Goal: Task Accomplishment & Management: Complete application form

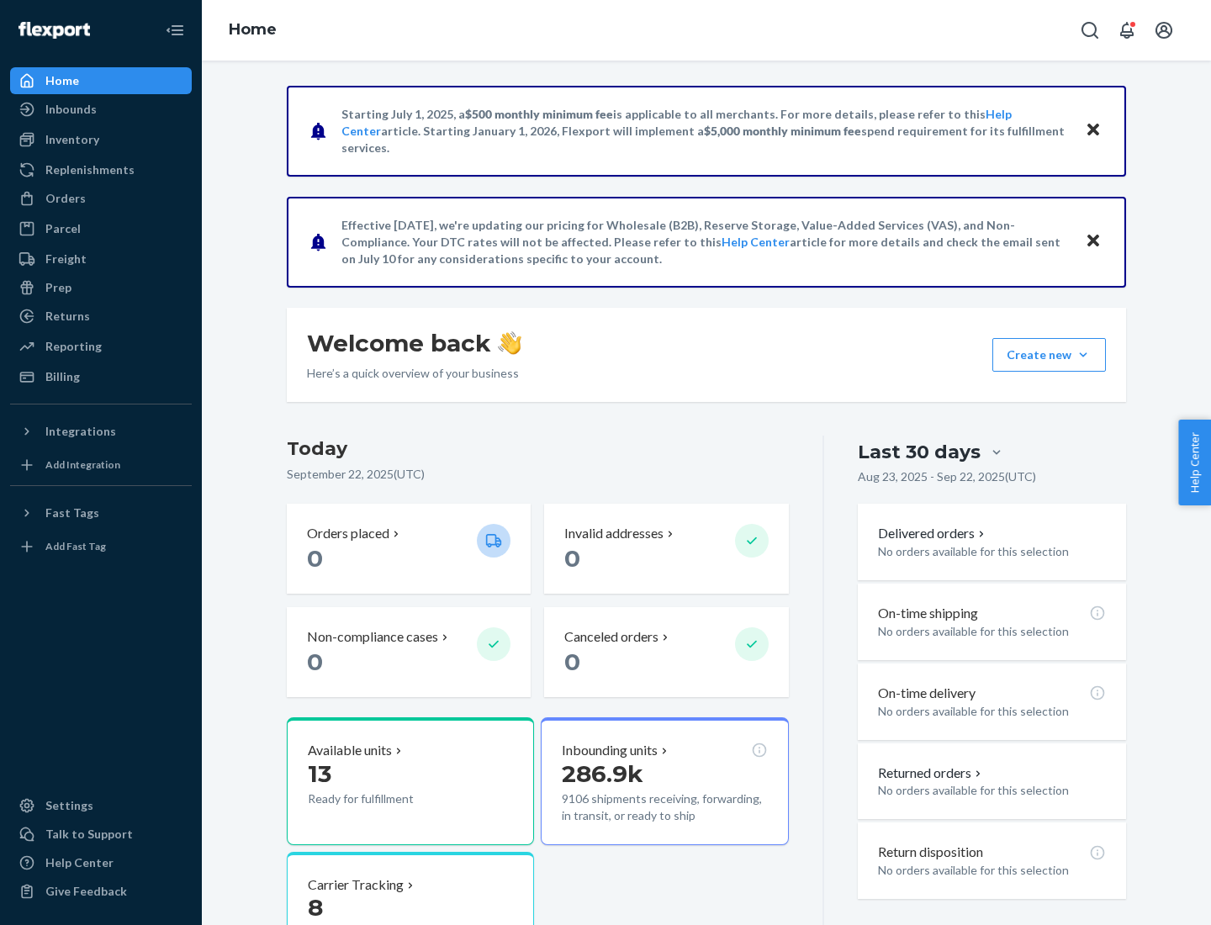
click at [1083, 355] on button "Create new Create new inbound Create new order Create new product" at bounding box center [1050, 355] width 114 height 34
click at [101, 109] on div "Inbounds" at bounding box center [101, 110] width 178 height 24
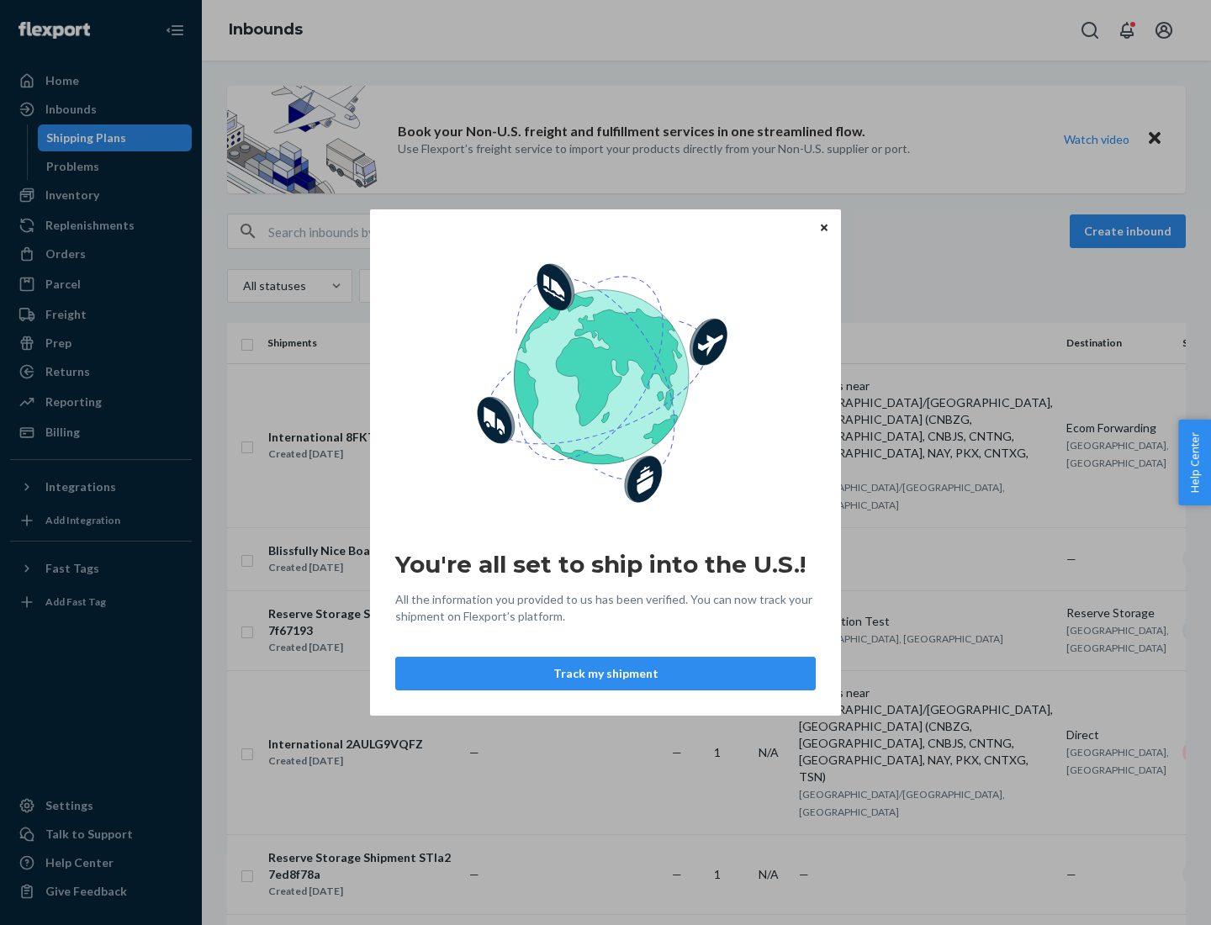
click at [606, 674] on button "Track my shipment" at bounding box center [605, 674] width 421 height 34
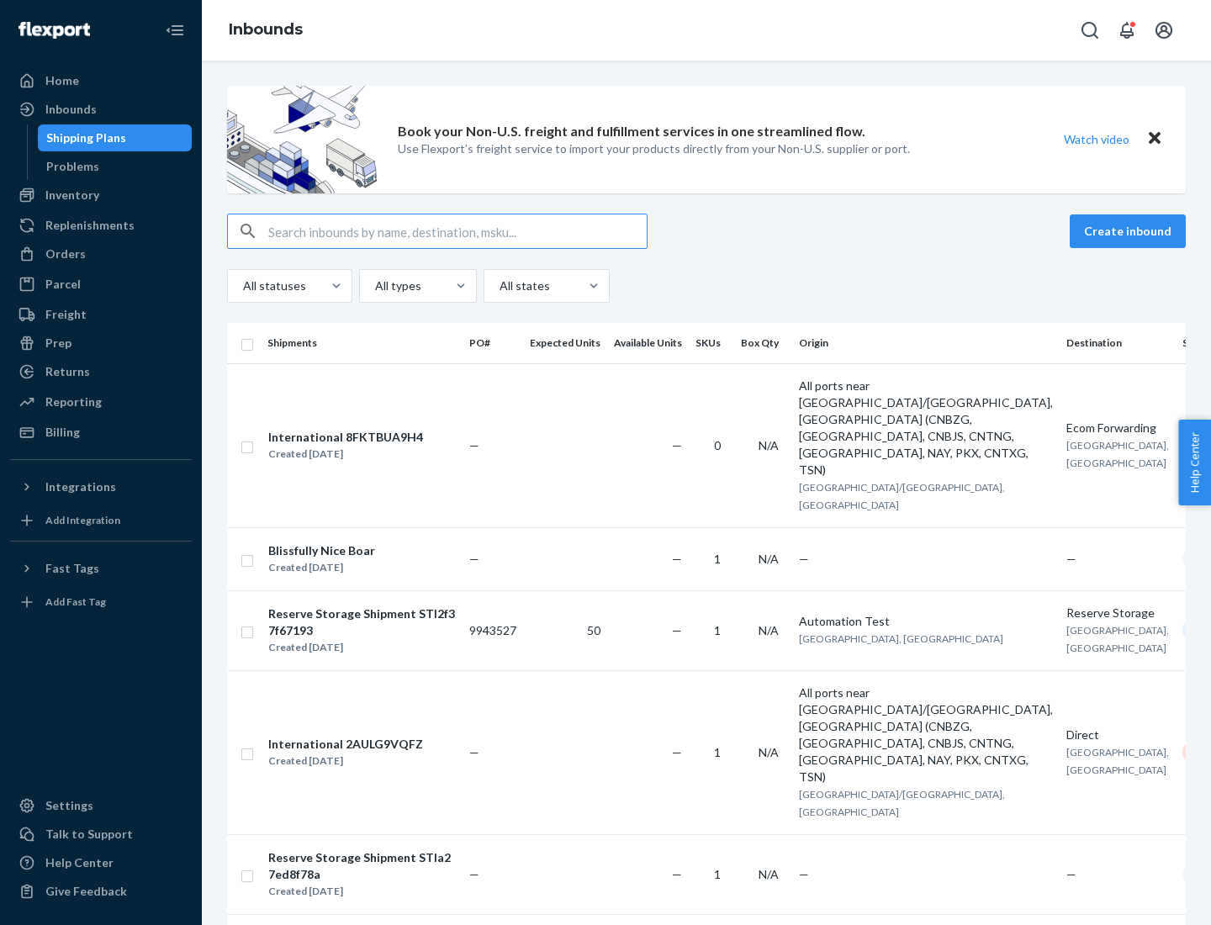
click at [1130, 231] on button "Create inbound" at bounding box center [1128, 231] width 116 height 34
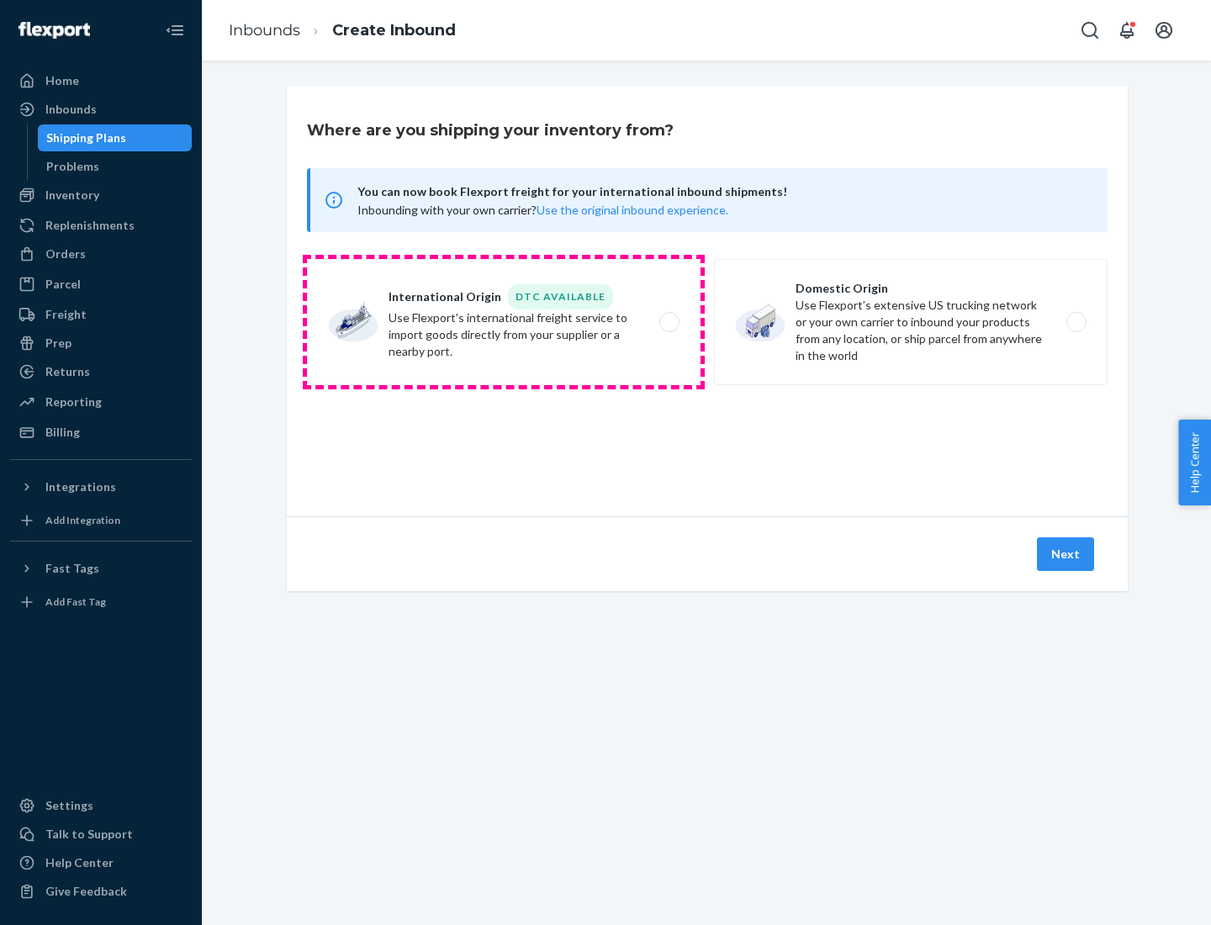
click at [504, 322] on label "International Origin DTC Available Use Flexport's international freight service…" at bounding box center [504, 322] width 394 height 126
click at [669, 322] on input "International Origin DTC Available Use Flexport's international freight service…" at bounding box center [674, 322] width 11 height 11
radio input "true"
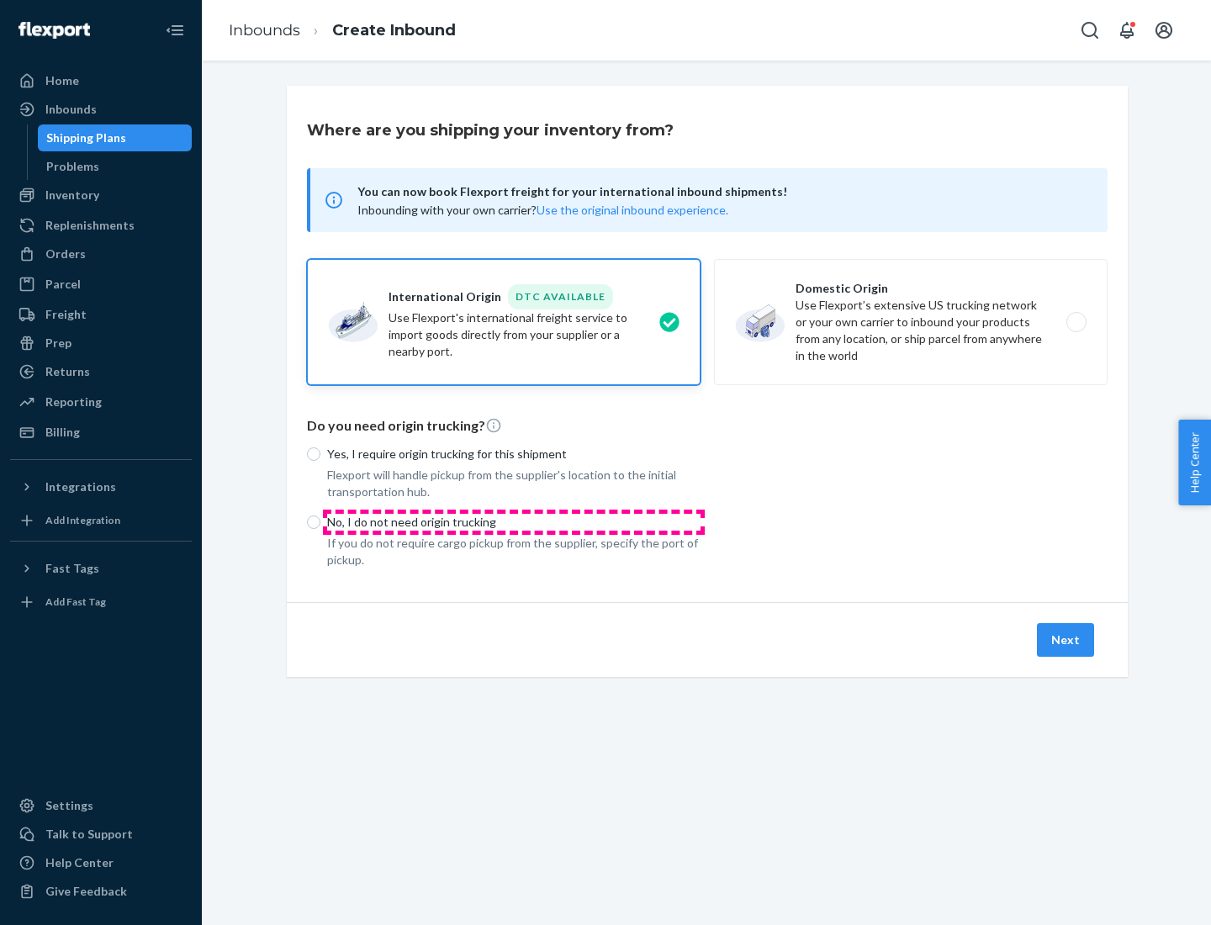
click at [514, 522] on p "No, I do not need origin trucking" at bounding box center [513, 522] width 373 height 17
click at [320, 522] on input "No, I do not need origin trucking" at bounding box center [313, 522] width 13 height 13
radio input "true"
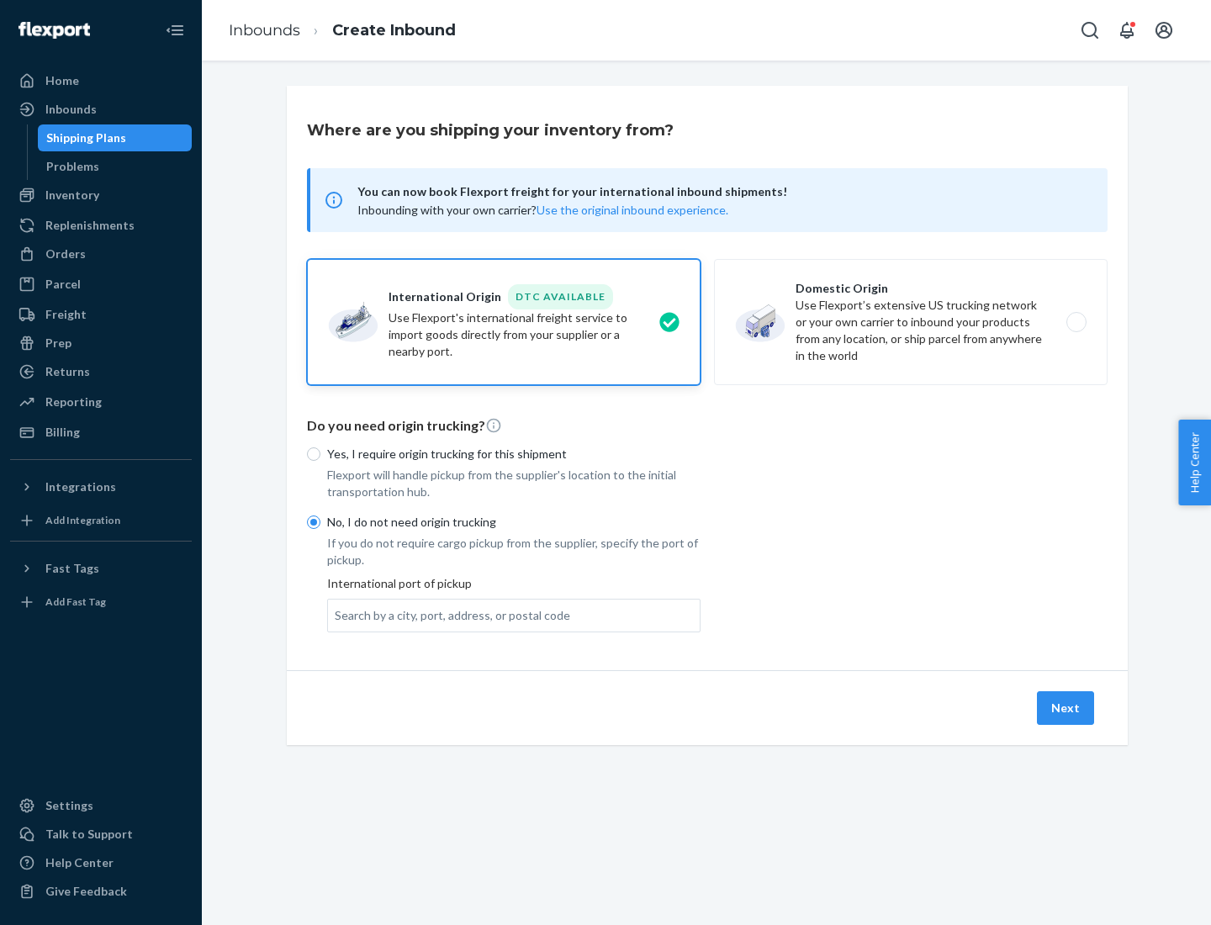
click at [448, 615] on div "Search by a city, port, address, or postal code" at bounding box center [453, 615] width 236 height 17
click at [336, 615] on input "Search by a city, port, address, or postal code" at bounding box center [336, 615] width 2 height 17
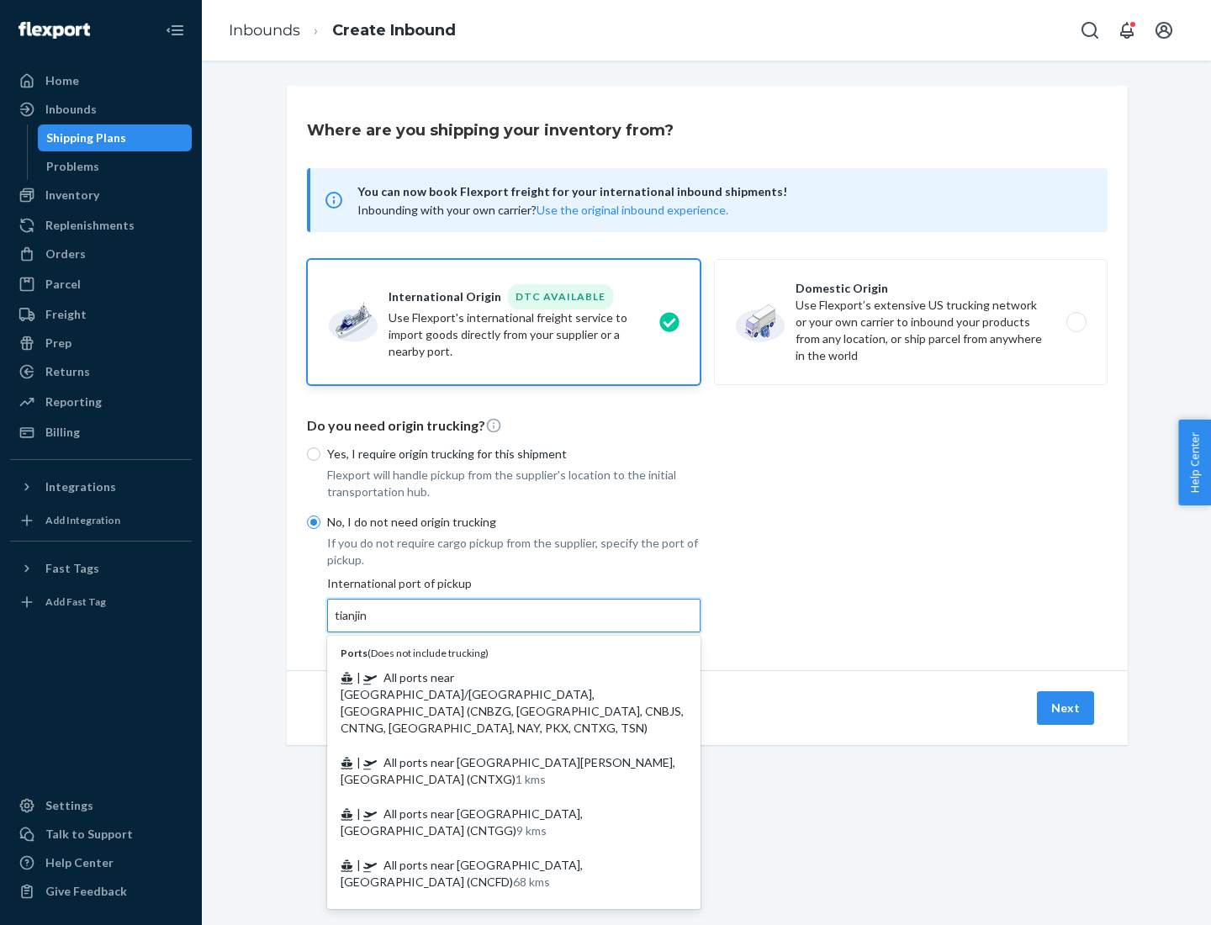
click at [497, 677] on span "| All ports near [GEOGRAPHIC_DATA]/[GEOGRAPHIC_DATA], [GEOGRAPHIC_DATA] (CNBZG,…" at bounding box center [512, 702] width 343 height 65
click at [369, 624] on input "tianjin" at bounding box center [352, 615] width 34 height 17
type input "All ports near [GEOGRAPHIC_DATA]/[GEOGRAPHIC_DATA], [GEOGRAPHIC_DATA] (CNBZG, […"
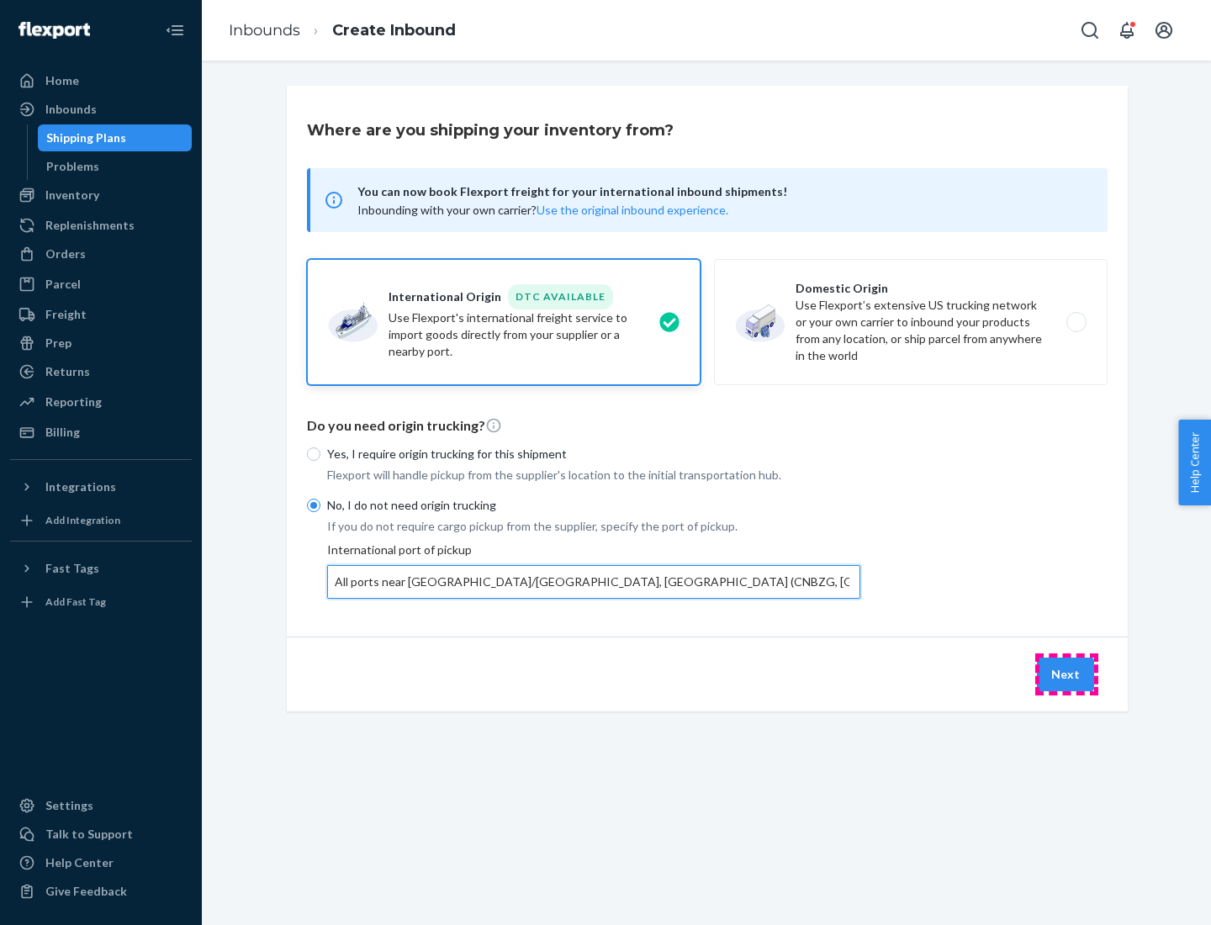
click at [1067, 674] on button "Next" at bounding box center [1065, 675] width 57 height 34
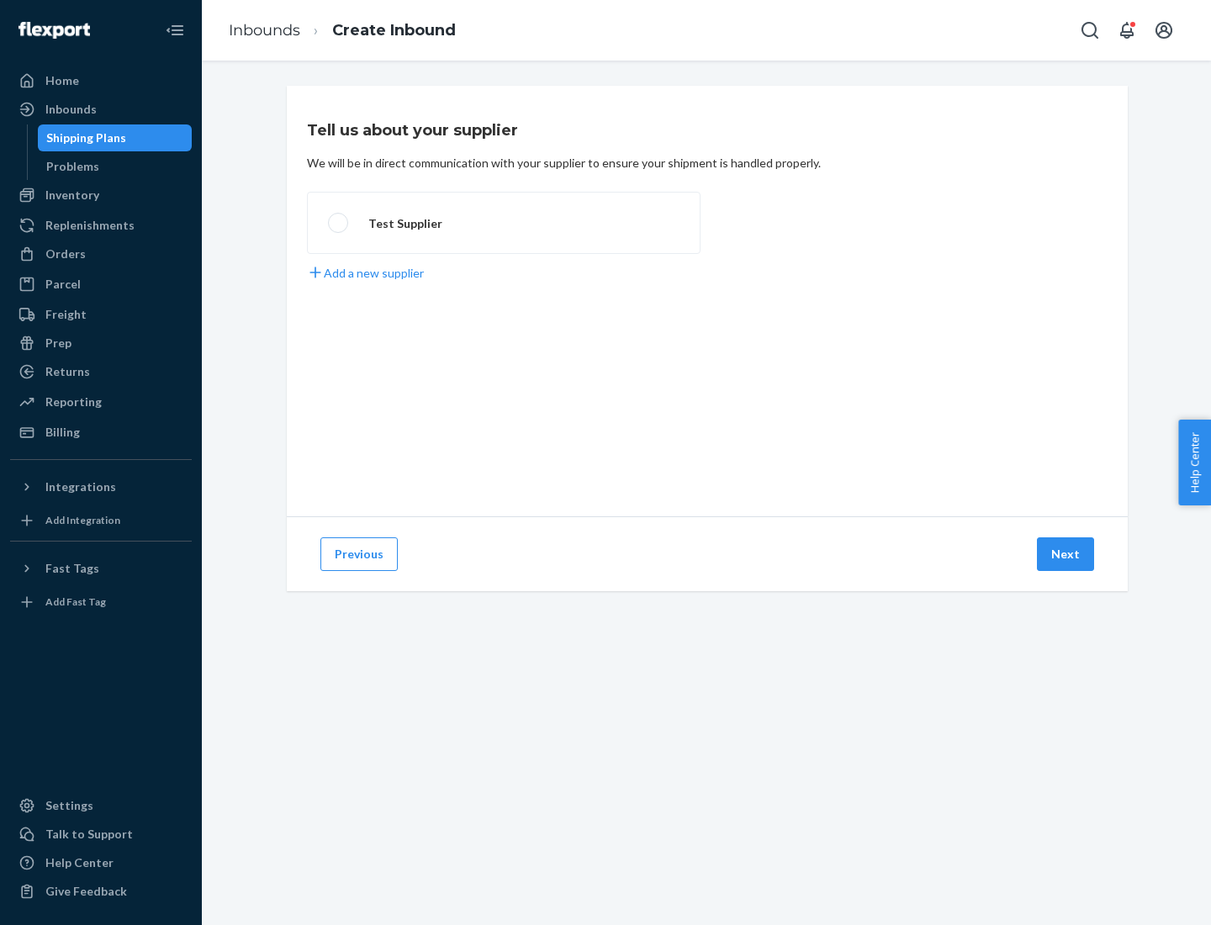
click at [504, 223] on label "Test Supplier" at bounding box center [504, 223] width 394 height 62
click at [339, 223] on input "Test Supplier" at bounding box center [333, 223] width 11 height 11
radio input "true"
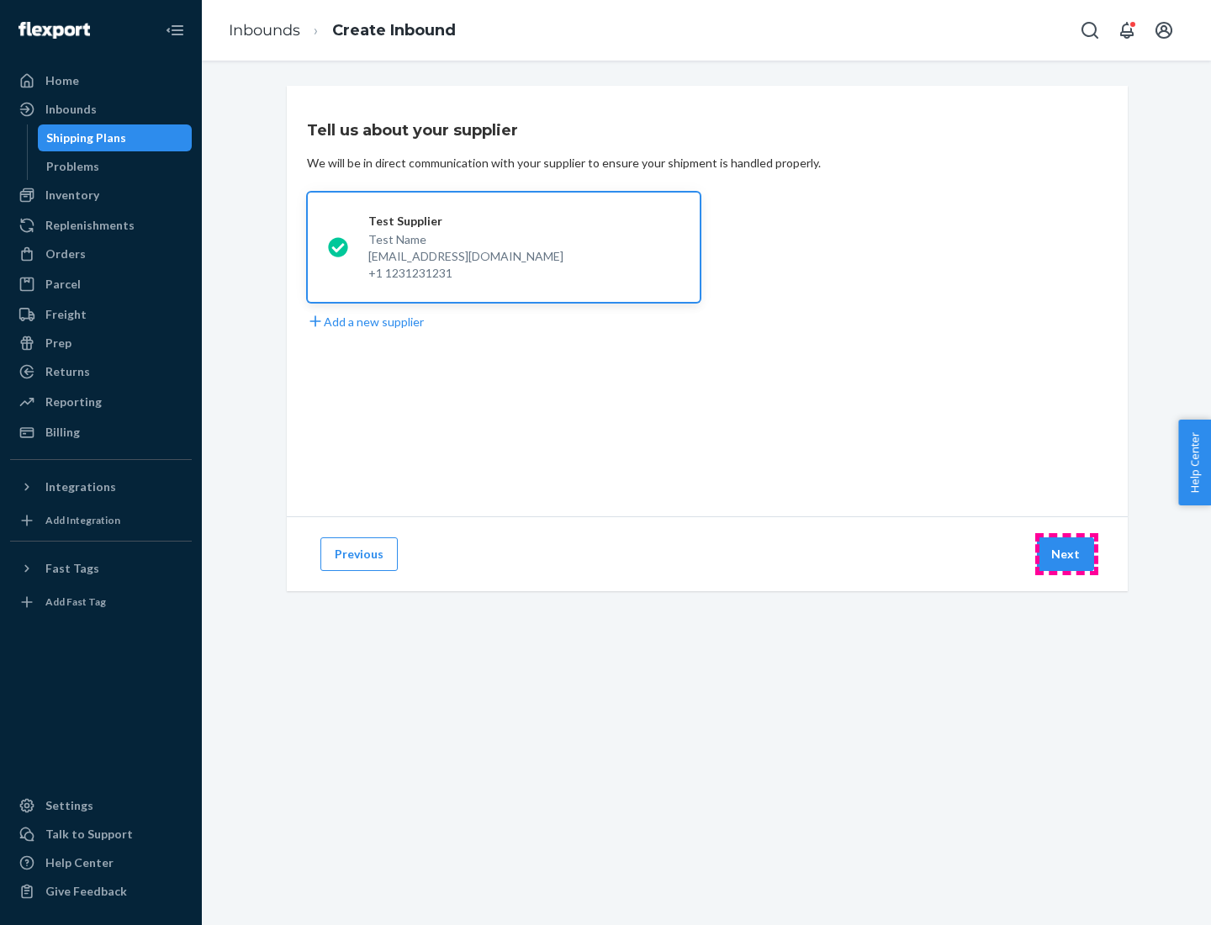
click at [1067, 554] on button "Next" at bounding box center [1065, 554] width 57 height 34
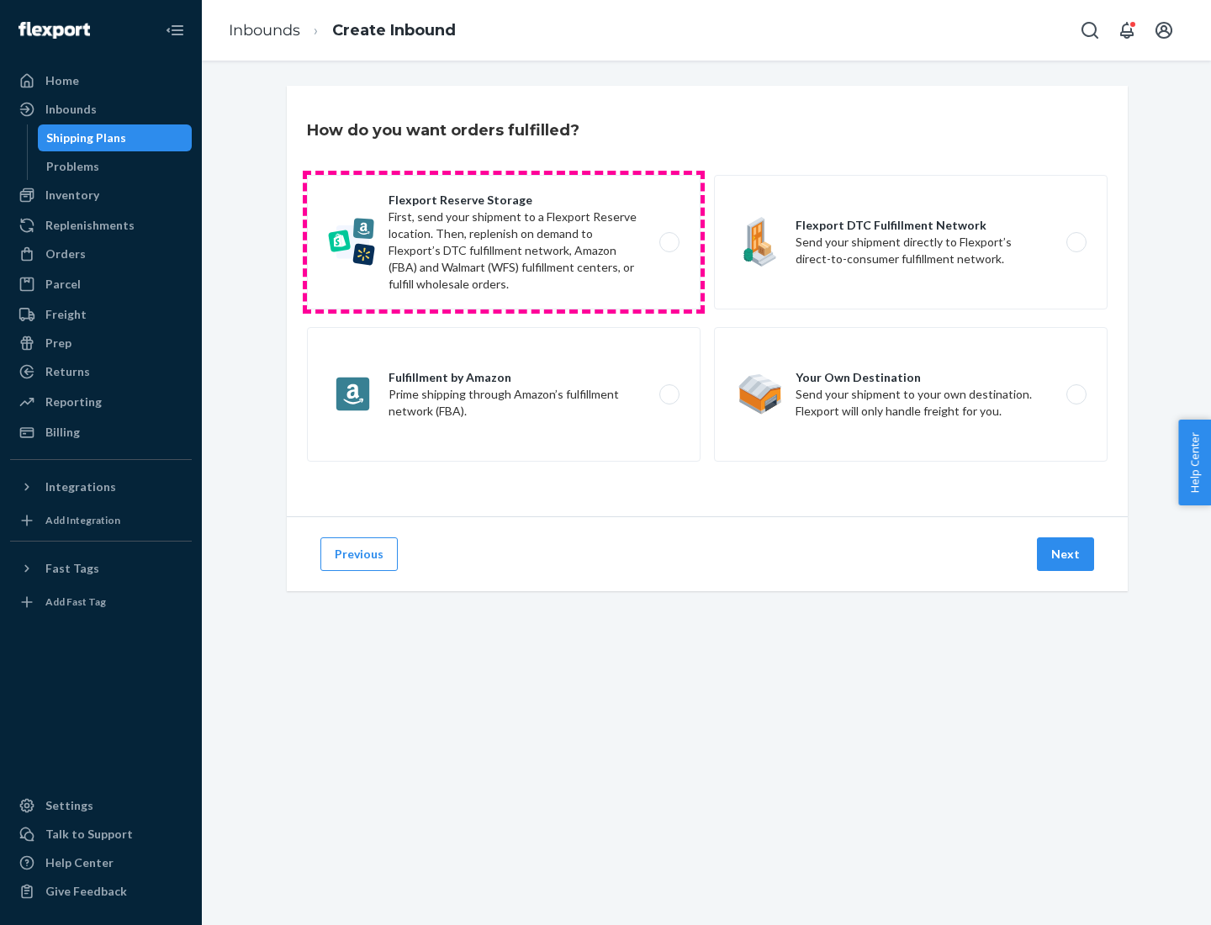
click at [504, 242] on label "Flexport Reserve Storage First, send your shipment to a Flexport Reserve locati…" at bounding box center [504, 242] width 394 height 135
click at [669, 242] on input "Flexport Reserve Storage First, send your shipment to a Flexport Reserve locati…" at bounding box center [674, 242] width 11 height 11
radio input "true"
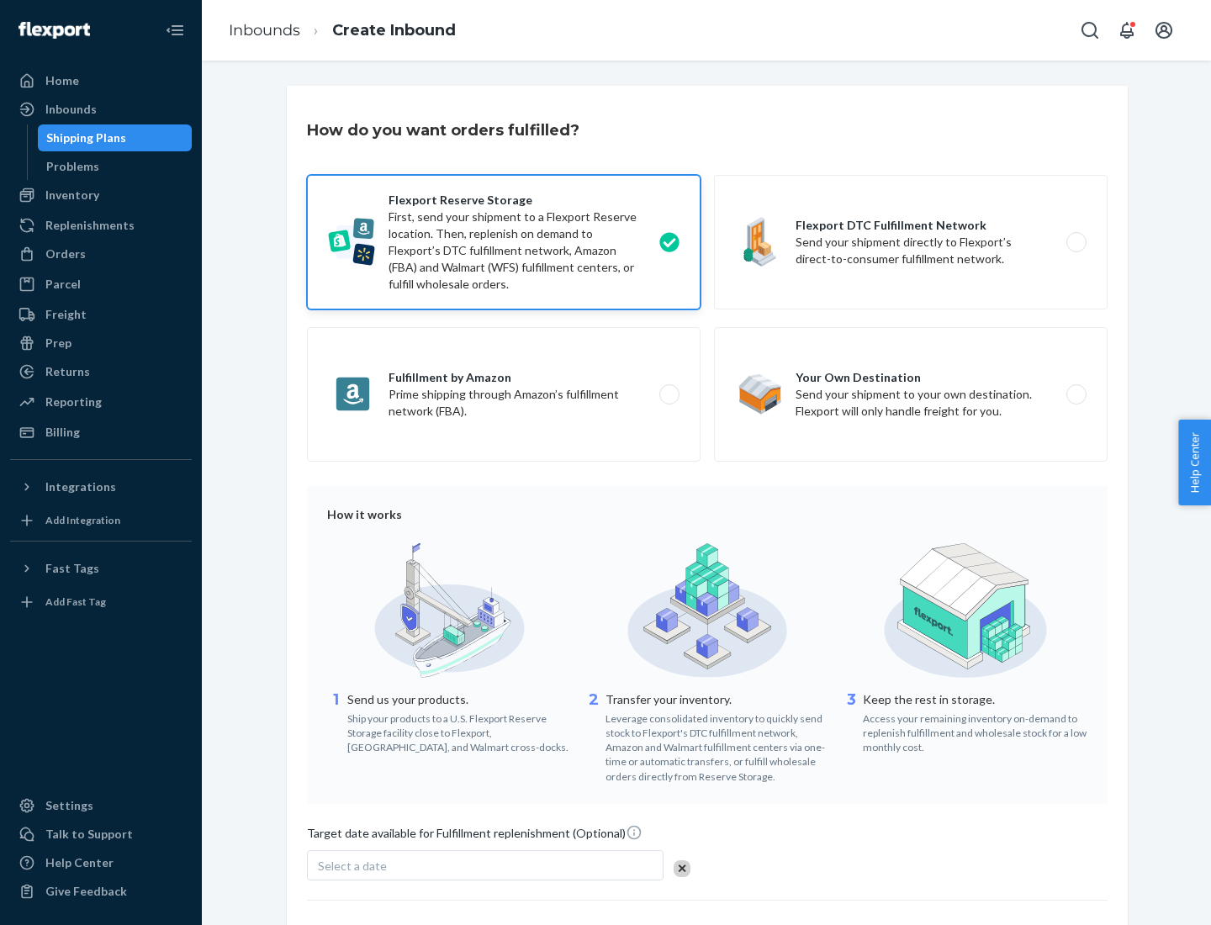
scroll to position [138, 0]
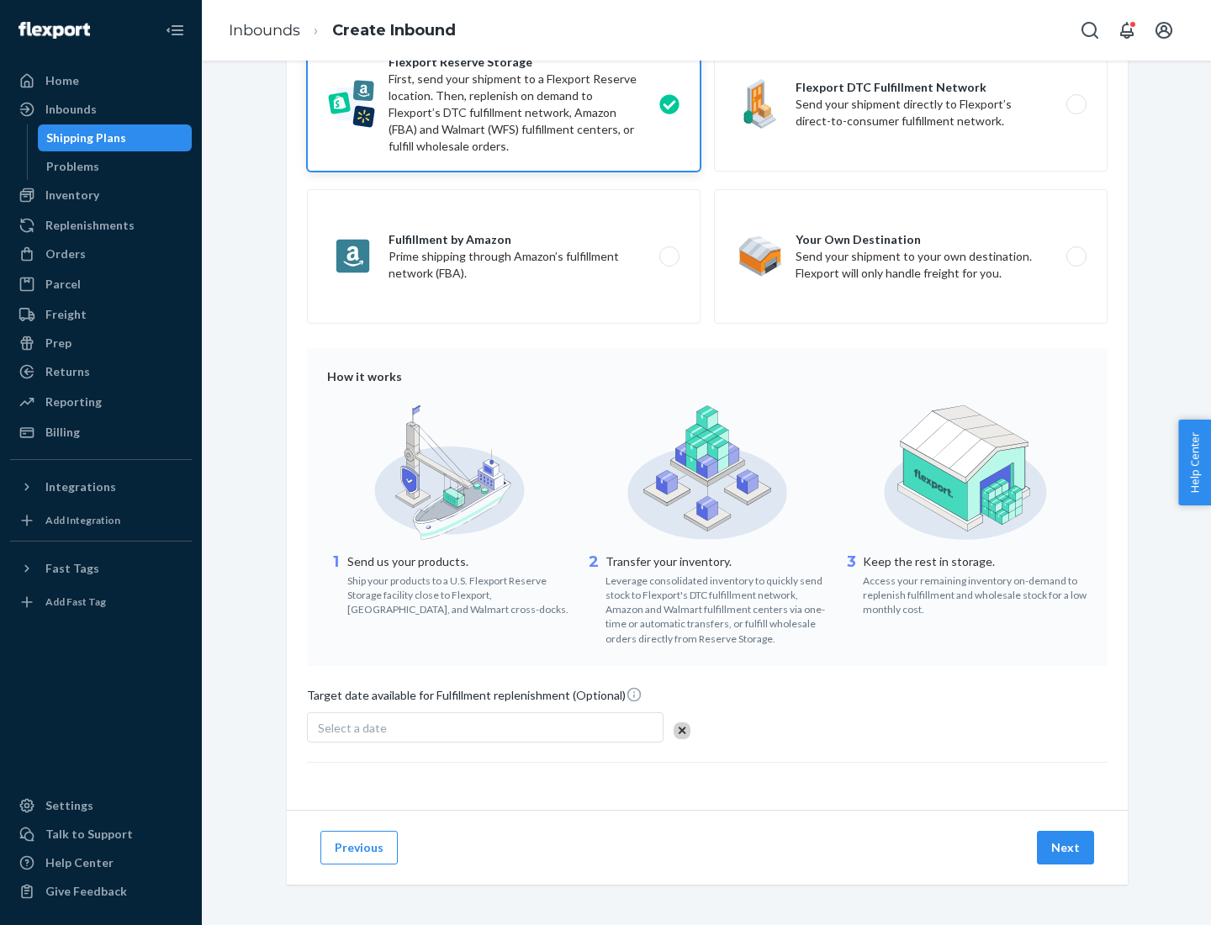
click at [1067, 847] on button "Next" at bounding box center [1065, 848] width 57 height 34
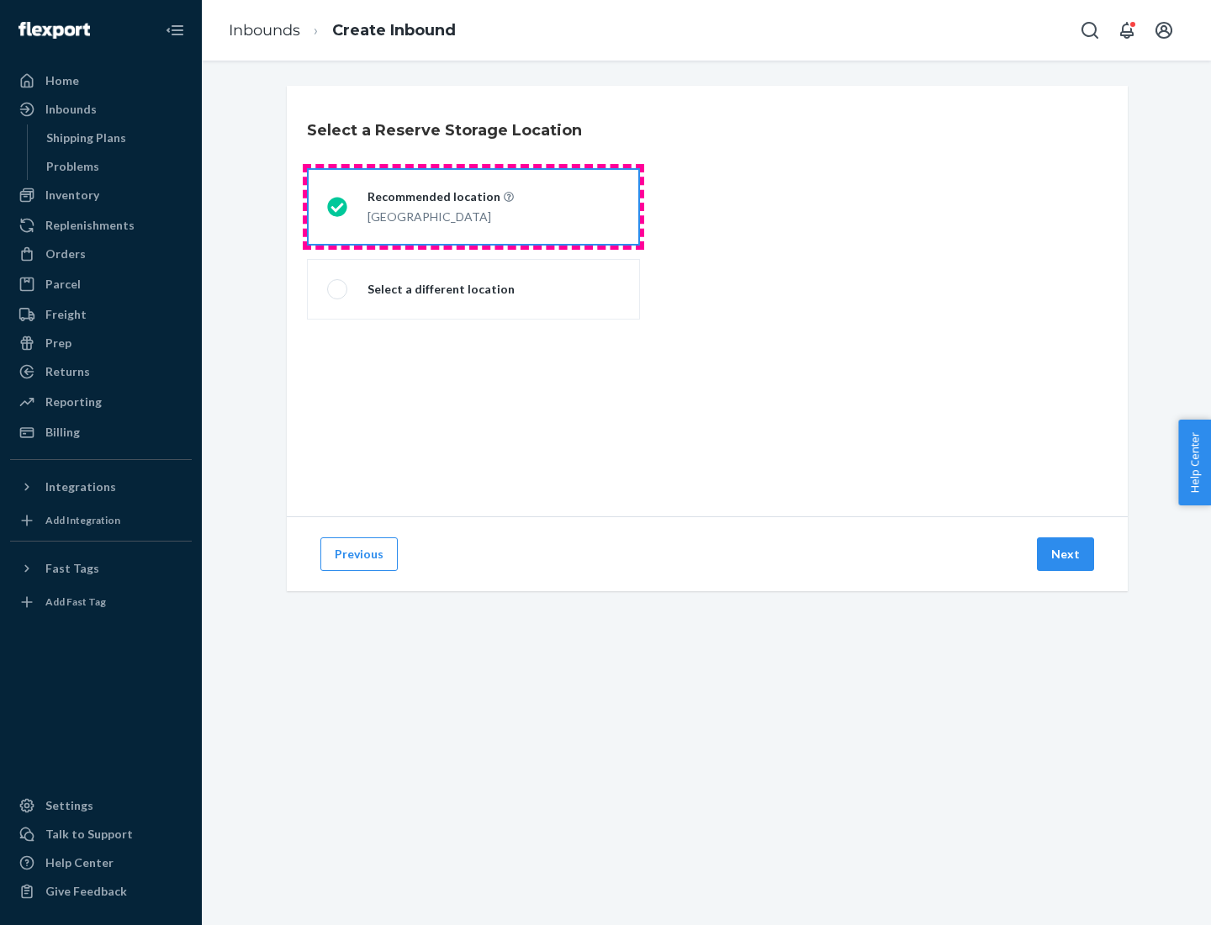
click at [474, 207] on div "[GEOGRAPHIC_DATA]" at bounding box center [441, 215] width 146 height 20
click at [338, 207] on input "Recommended location [GEOGRAPHIC_DATA]" at bounding box center [332, 207] width 11 height 11
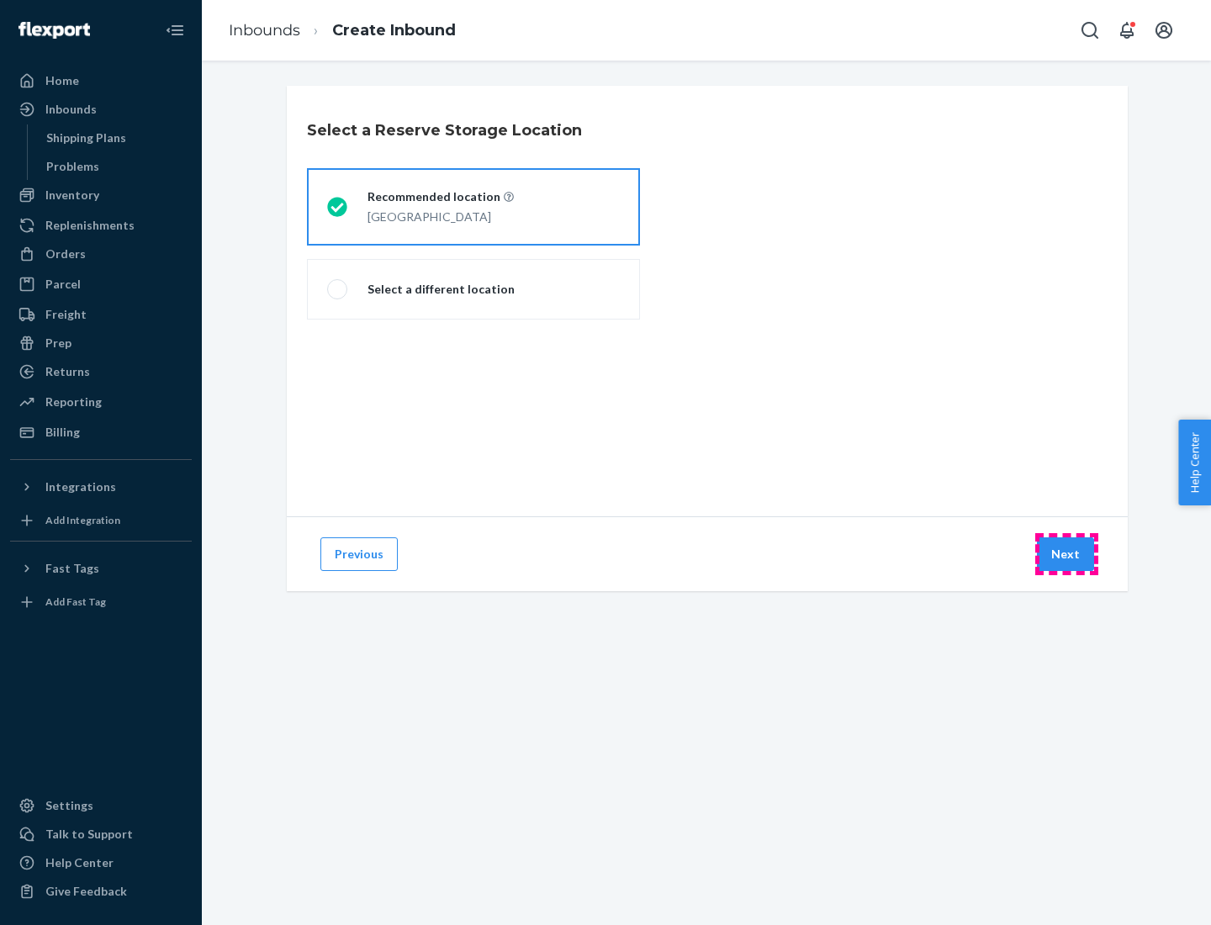
click at [1067, 554] on button "Next" at bounding box center [1065, 554] width 57 height 34
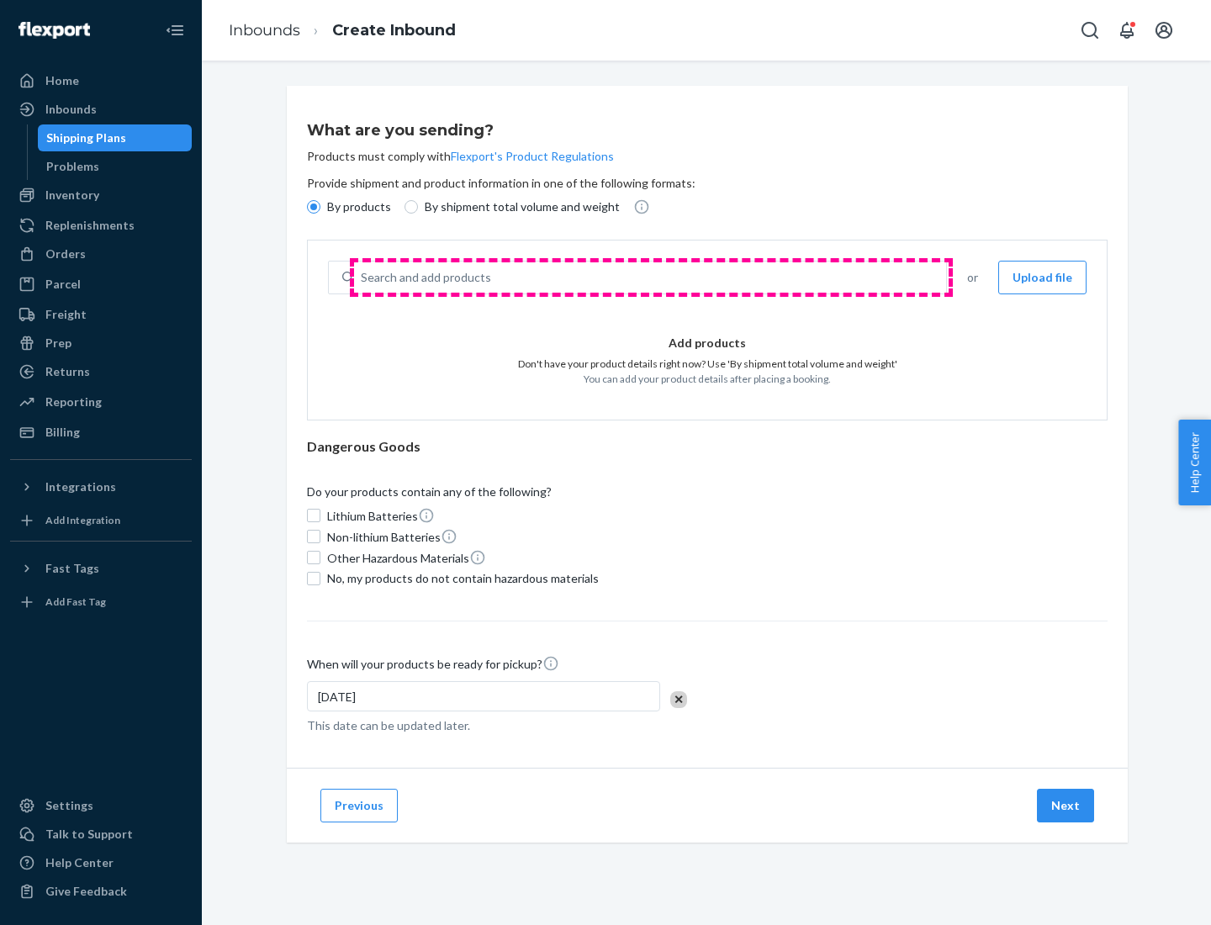
click at [651, 278] on div "Search and add products" at bounding box center [650, 277] width 592 height 30
click at [363, 278] on input "Search and add products" at bounding box center [362, 277] width 2 height 17
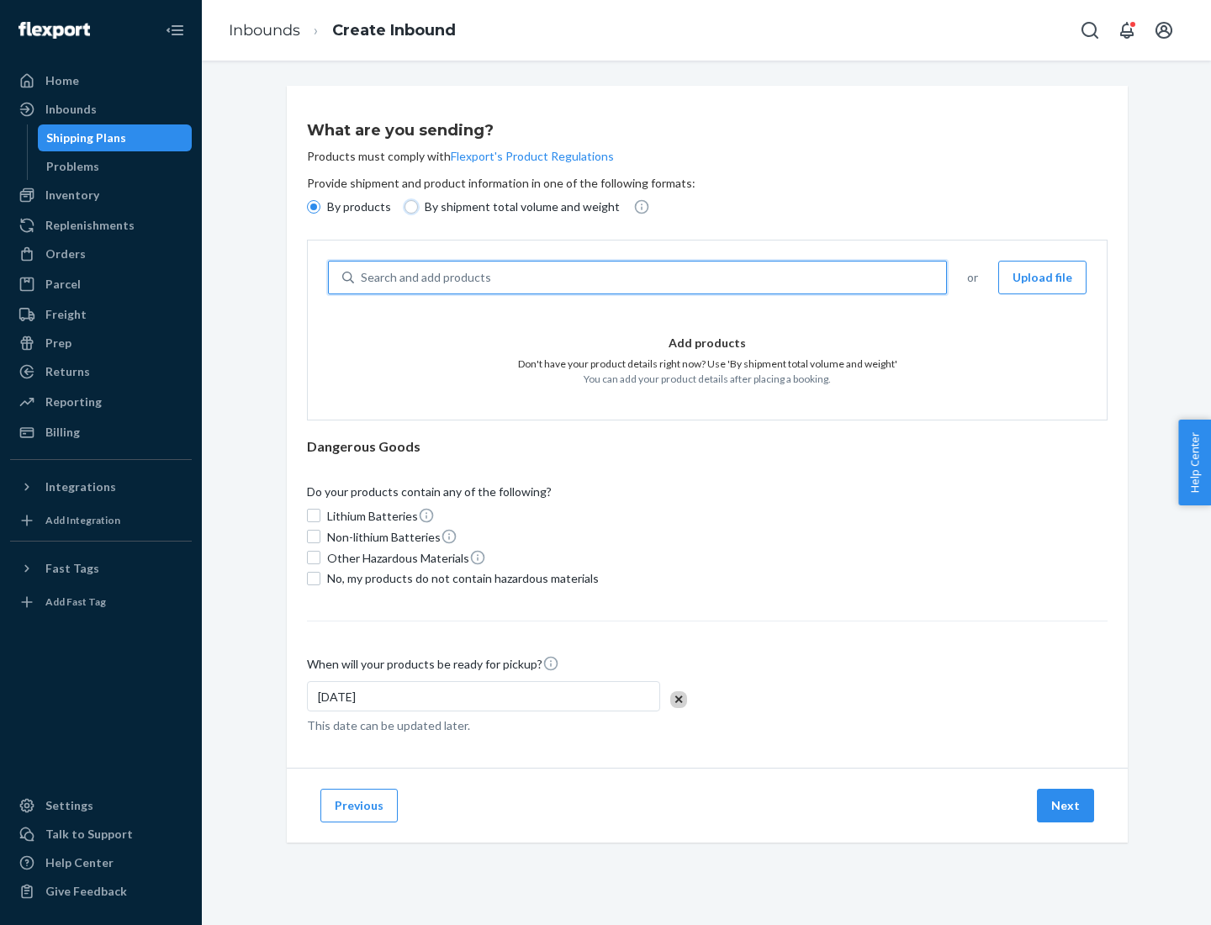
click at [409, 207] on input "By shipment total volume and weight" at bounding box center [411, 206] width 13 height 13
radio input "true"
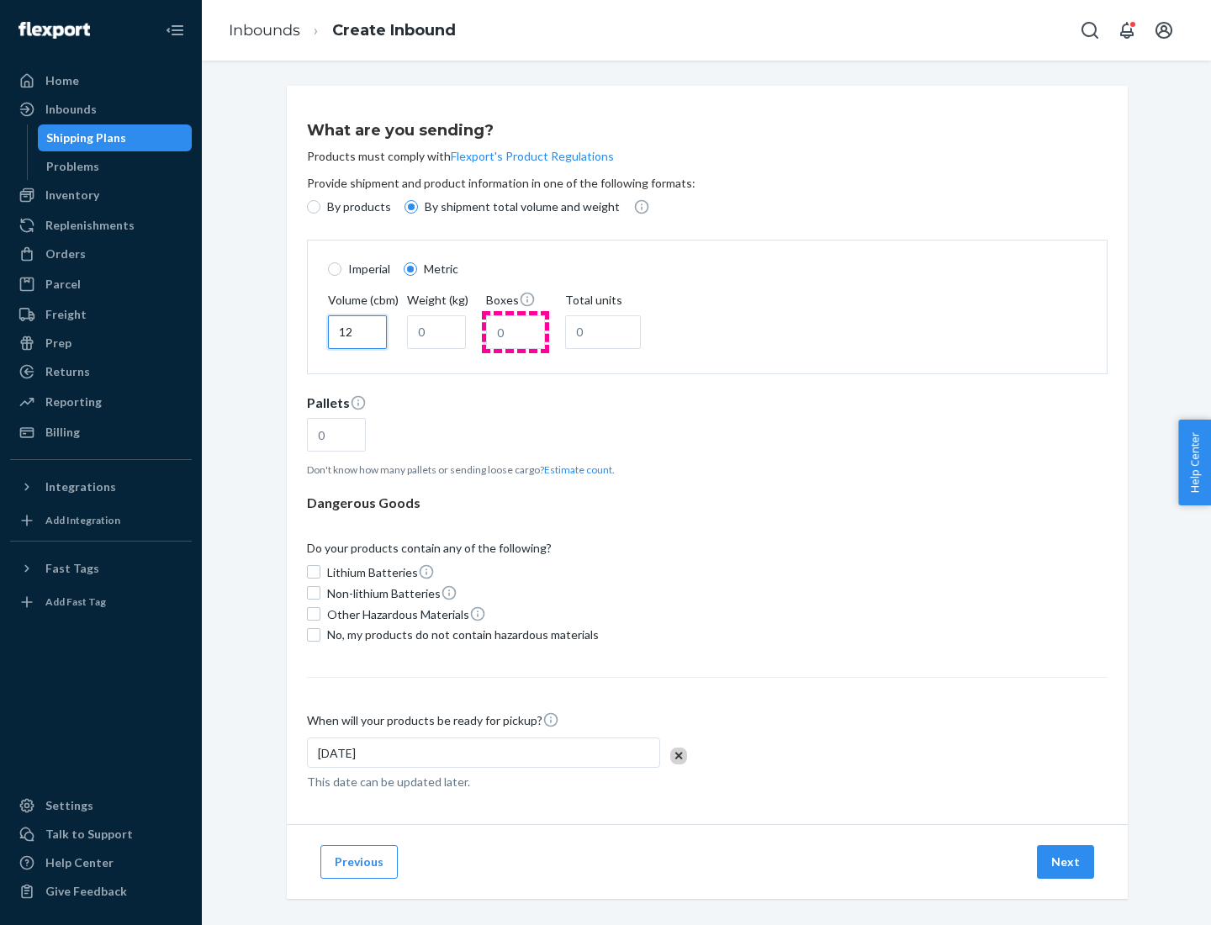
type input "12"
type input "22"
type input "222"
type input "121"
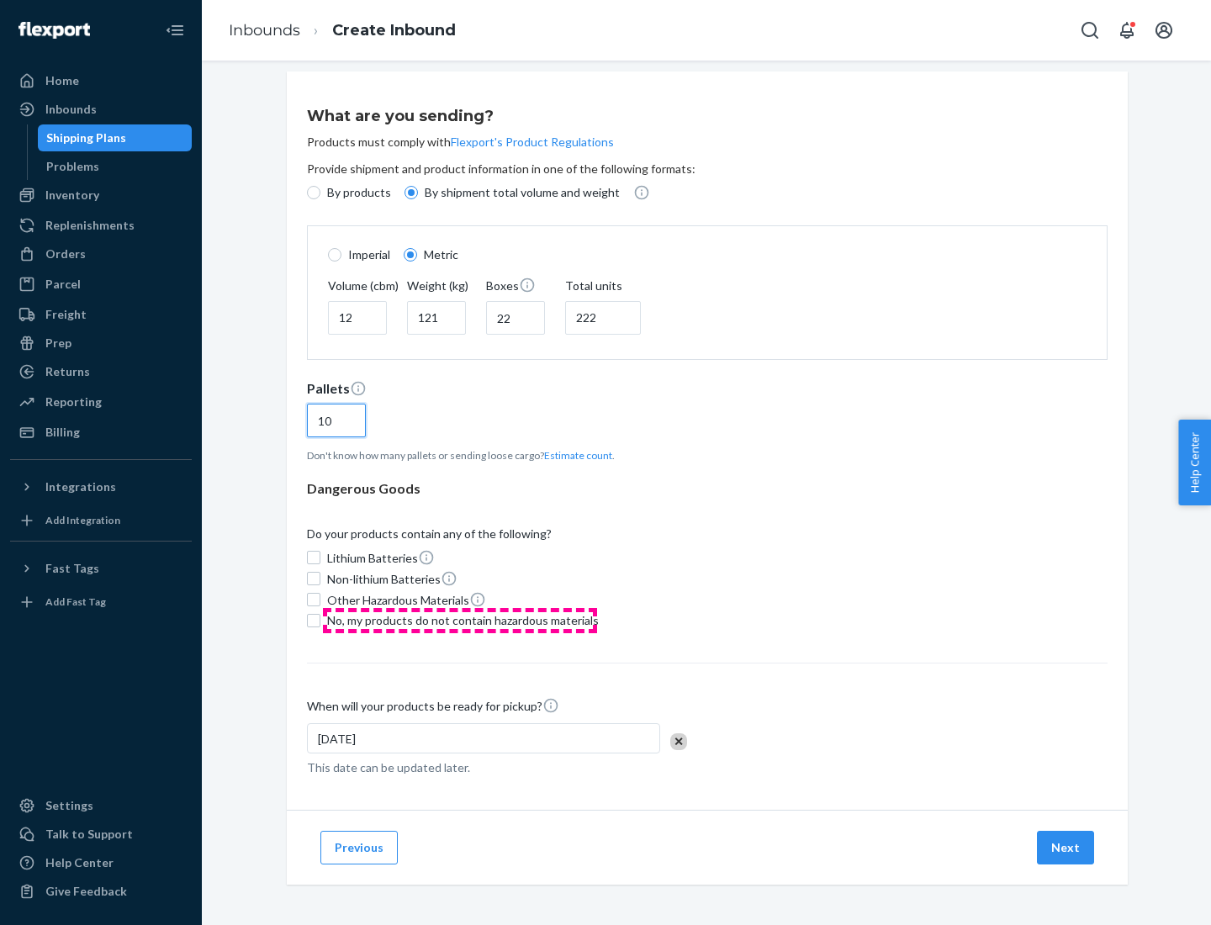
type input "10"
click at [460, 620] on span "No, my products do not contain hazardous materials" at bounding box center [463, 620] width 272 height 17
click at [320, 620] on input "No, my products do not contain hazardous materials" at bounding box center [313, 620] width 13 height 13
checkbox input "true"
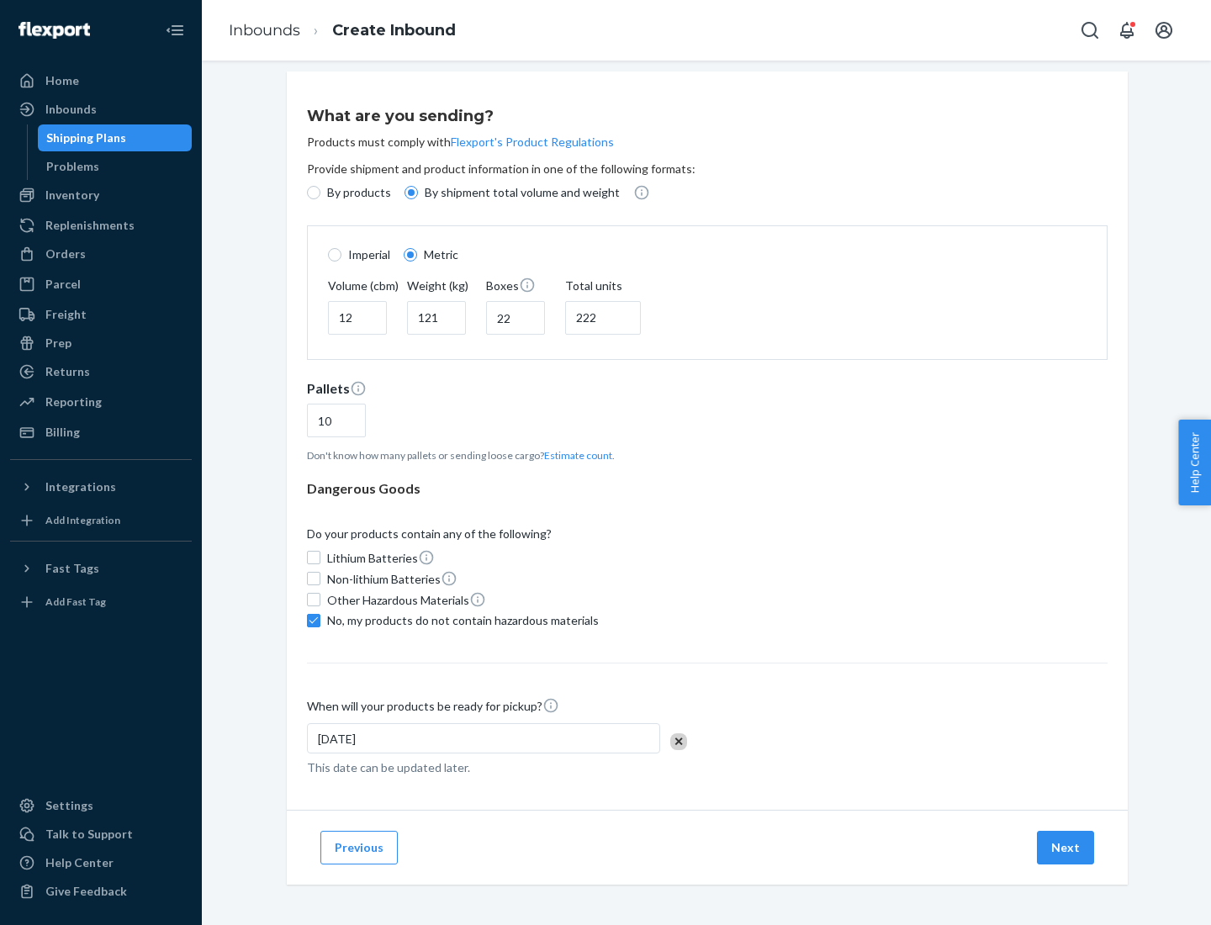
click at [1067, 847] on button "Next" at bounding box center [1065, 848] width 57 height 34
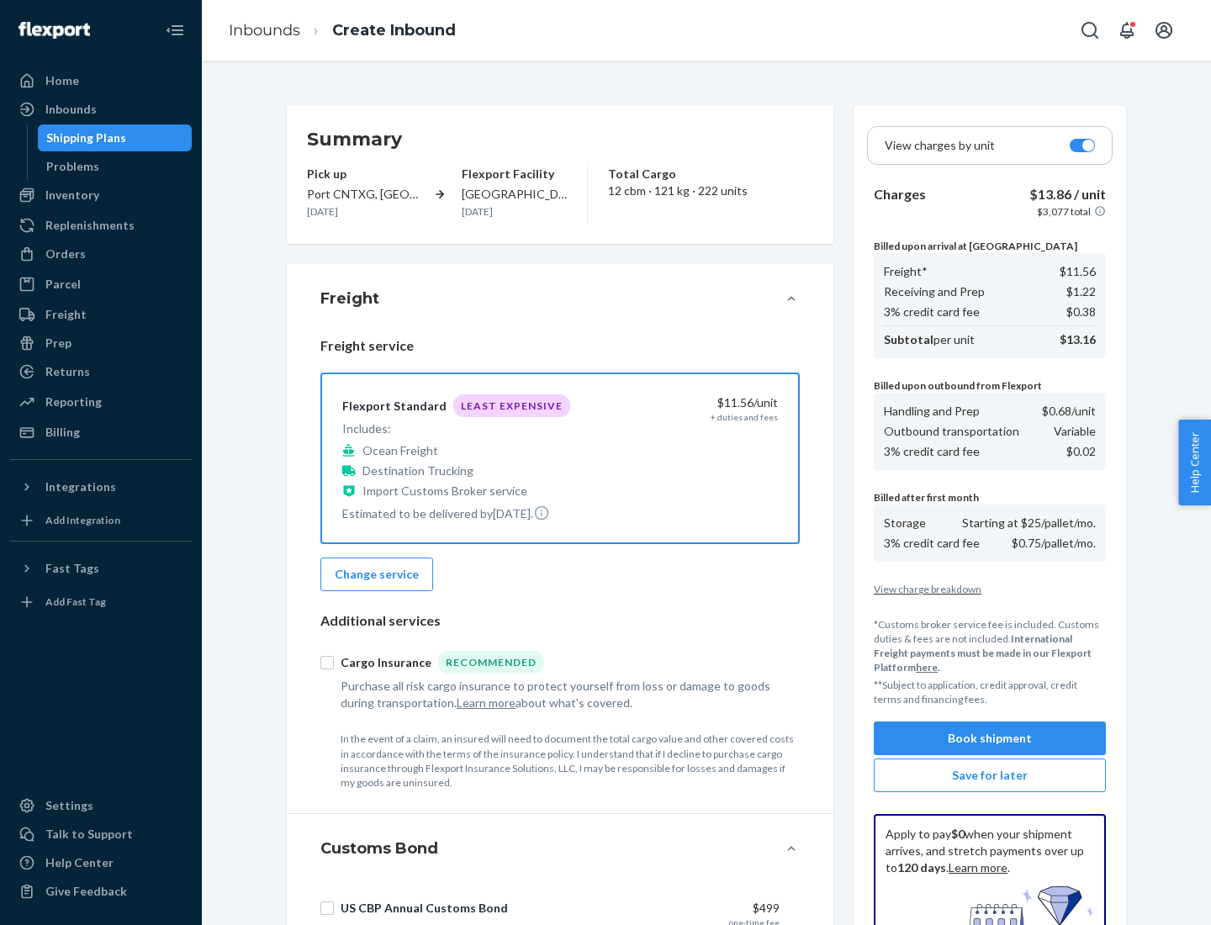
scroll to position [246, 0]
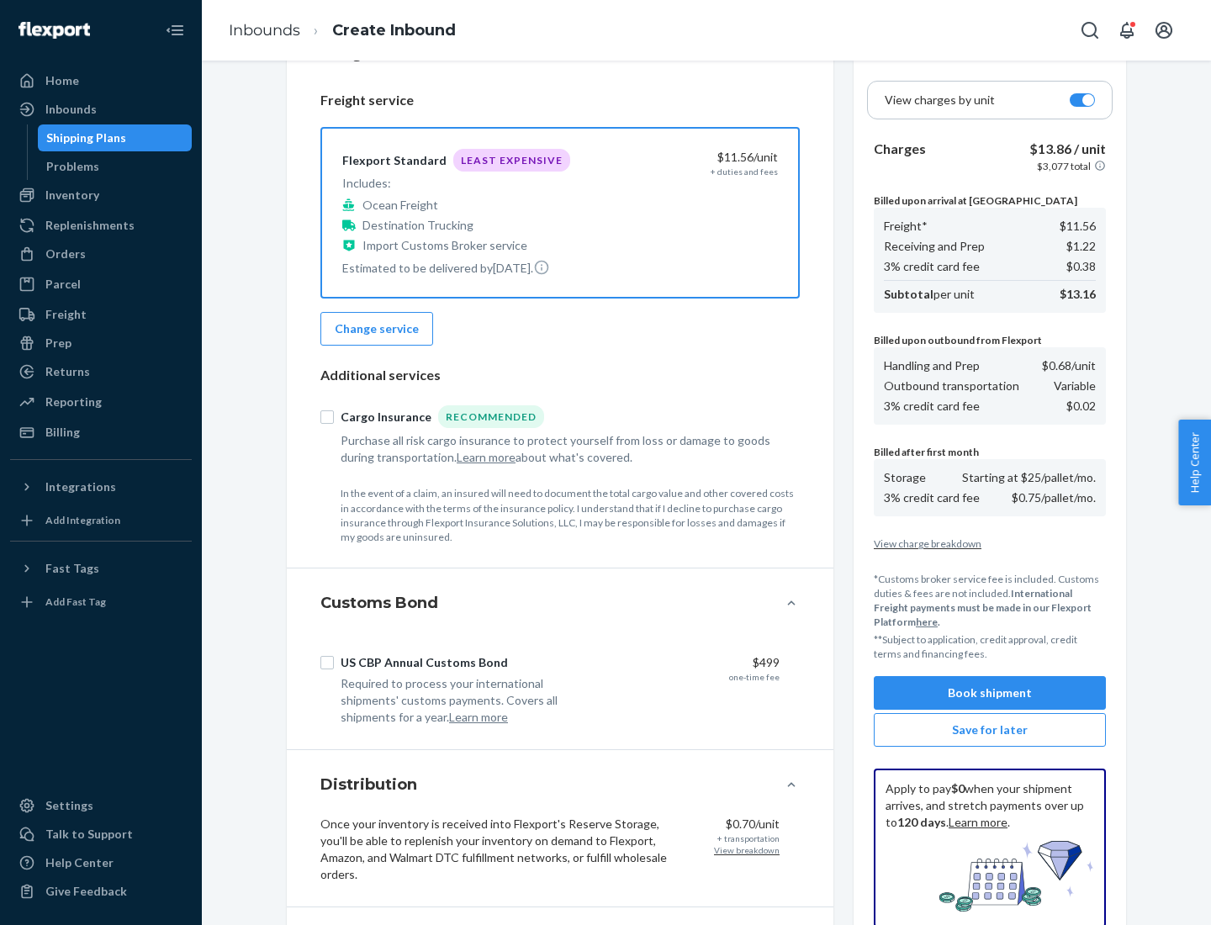
click at [990, 693] on button "Book shipment" at bounding box center [990, 693] width 232 height 34
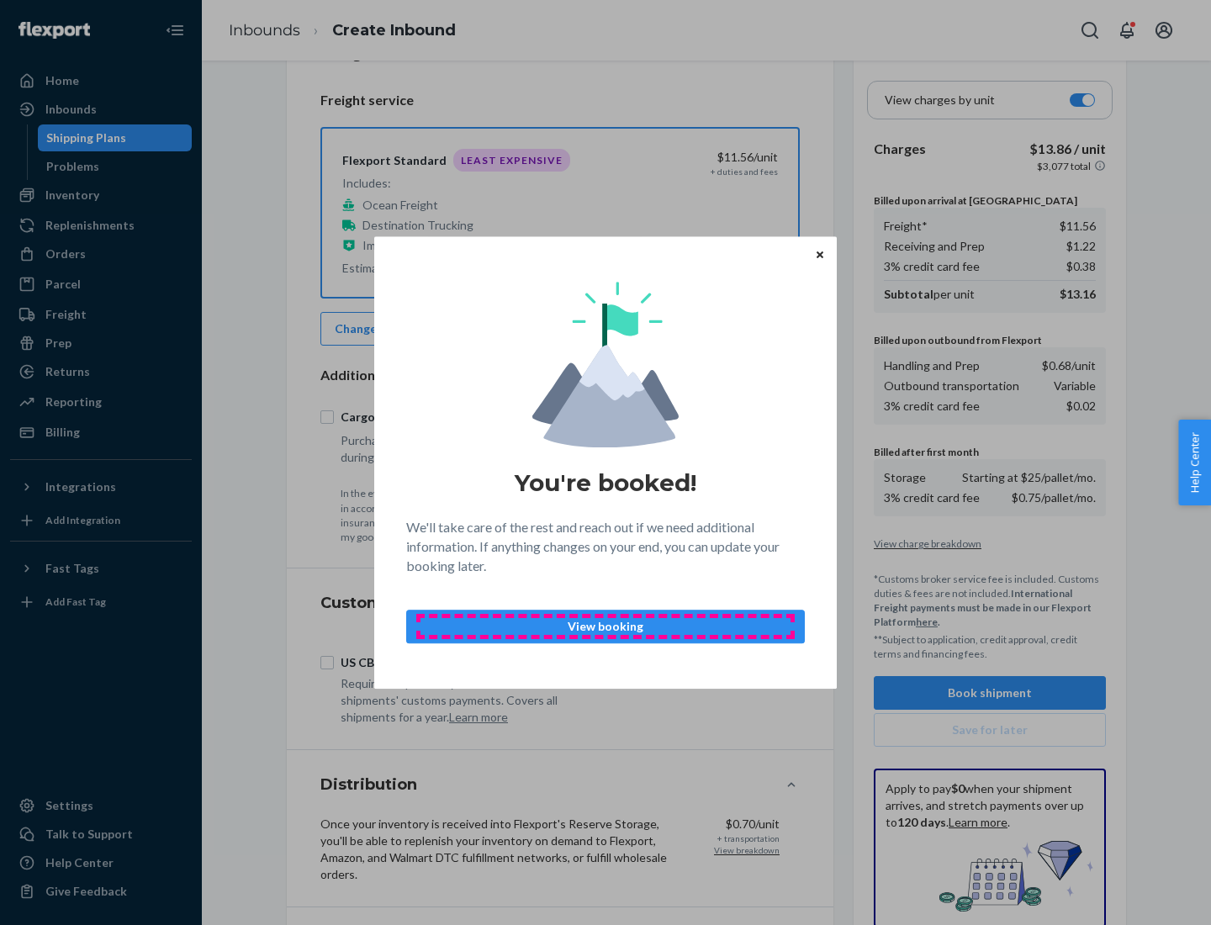
click at [606, 626] on p "View booking" at bounding box center [606, 626] width 370 height 17
